Goal: Use online tool/utility: Utilize a website feature to perform a specific function

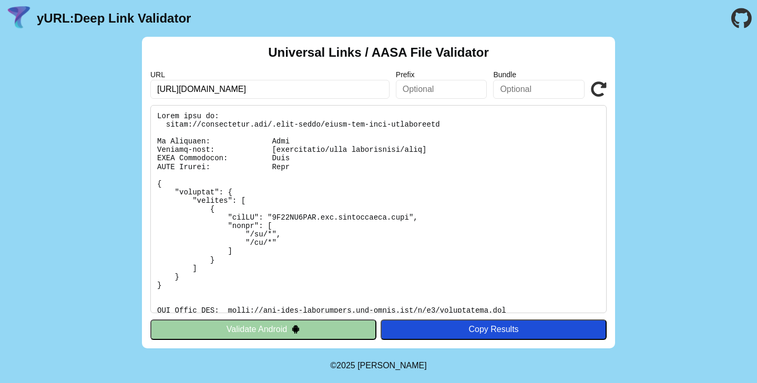
scroll to position [50, 0]
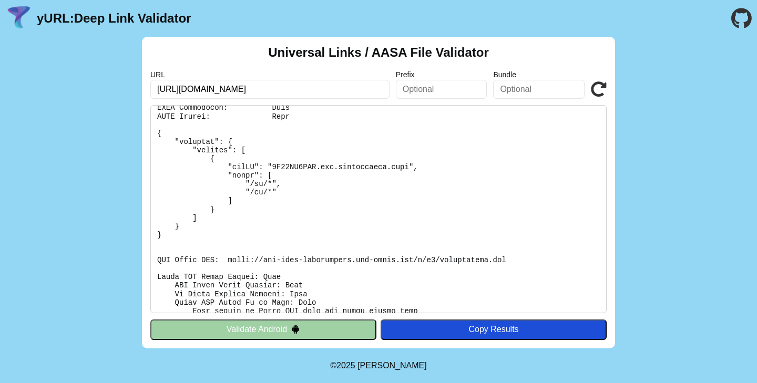
click at [601, 94] on icon at bounding box center [599, 90] width 16 height 16
click at [530, 178] on pre at bounding box center [378, 209] width 457 height 208
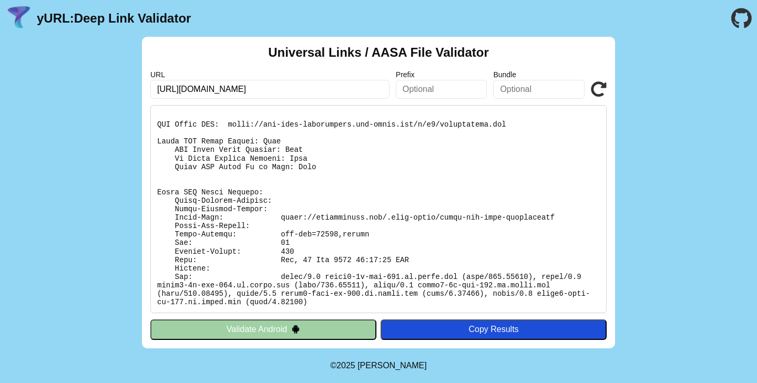
scroll to position [185, 0]
click at [600, 91] on icon at bounding box center [599, 90] width 16 height 16
